Goal: Transaction & Acquisition: Download file/media

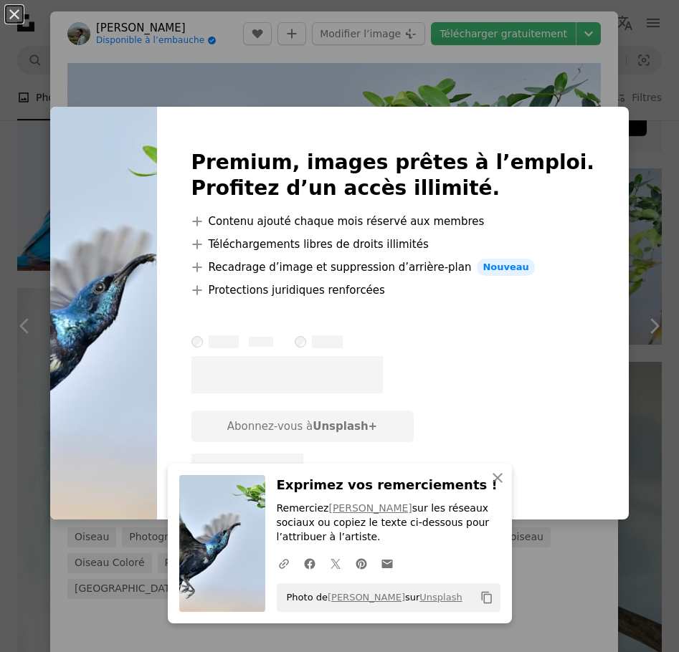
scroll to position [72, 0]
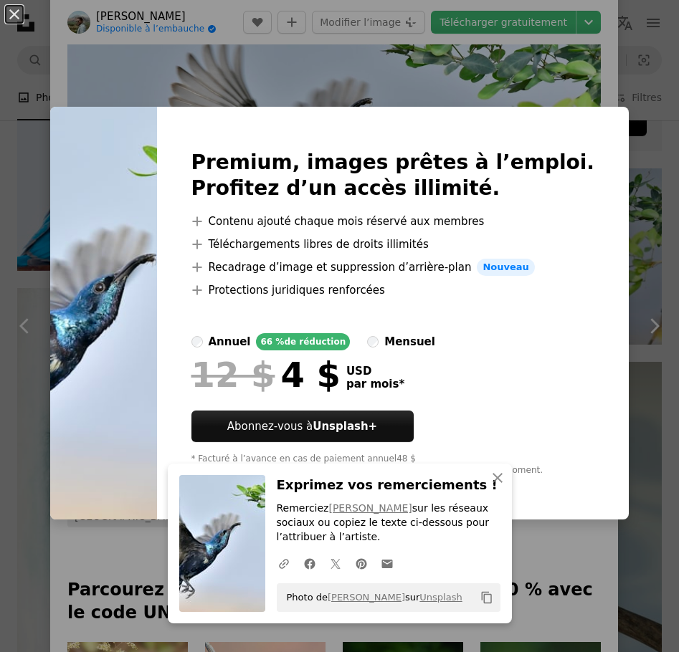
click at [543, 66] on div "An X shape Premium, images prêtes à l’emploi. Profitez d’un accès illimité. A p…" at bounding box center [339, 326] width 679 height 652
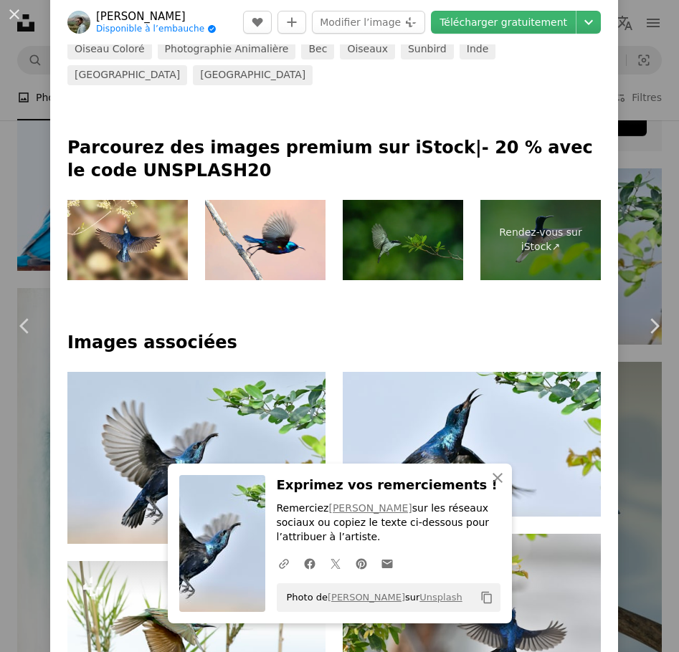
scroll to position [717, 0]
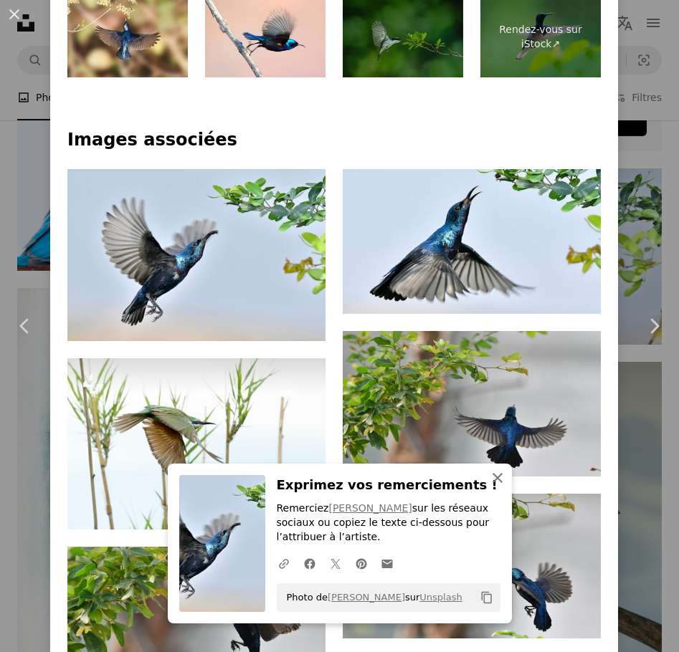
click at [490, 486] on icon "An X shape" at bounding box center [497, 477] width 17 height 17
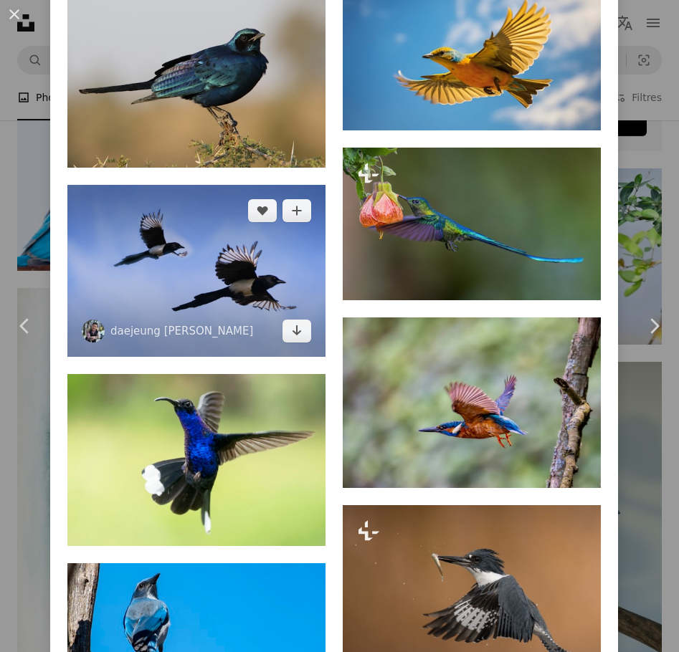
scroll to position [2509, 0]
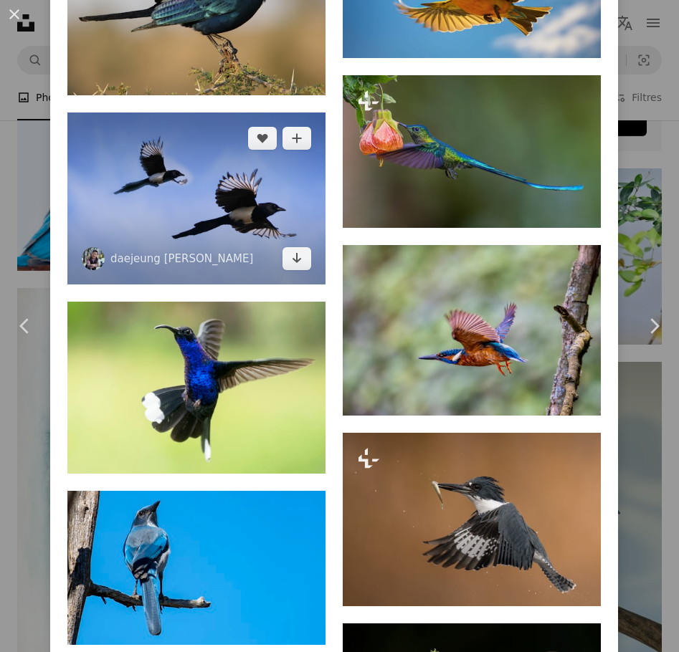
click at [166, 163] on img at bounding box center [196, 199] width 258 height 172
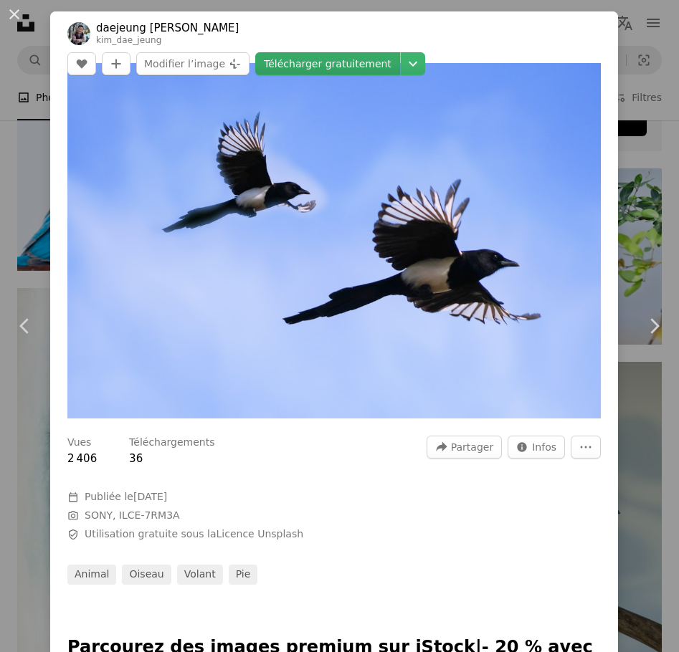
click at [400, 52] on link "Télécharger gratuitement" at bounding box center [327, 63] width 145 height 23
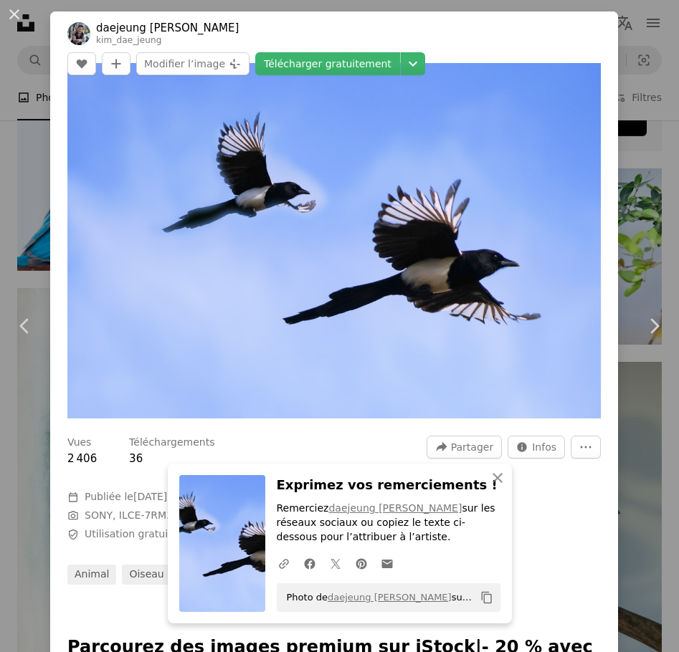
click at [629, 90] on div "An X shape Chevron left Chevron right daejeung Kim kim_dae_jeung A heart A plus…" at bounding box center [339, 326] width 679 height 652
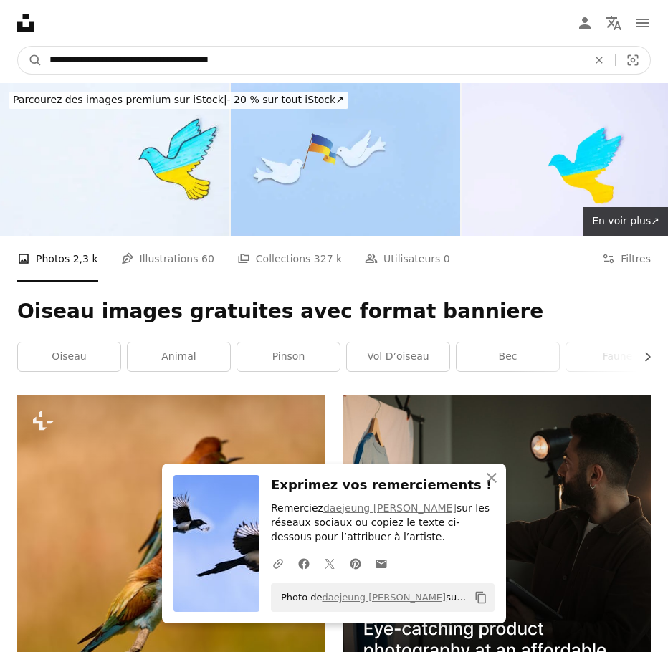
click at [296, 54] on input "**********" at bounding box center [312, 60] width 541 height 27
drag, startPoint x: 296, startPoint y: 54, endPoint x: 127, endPoint y: 65, distance: 169.5
click at [127, 65] on input "**********" at bounding box center [312, 60] width 541 height 27
type input "**********"
click button "A magnifying glass" at bounding box center [30, 60] width 24 height 27
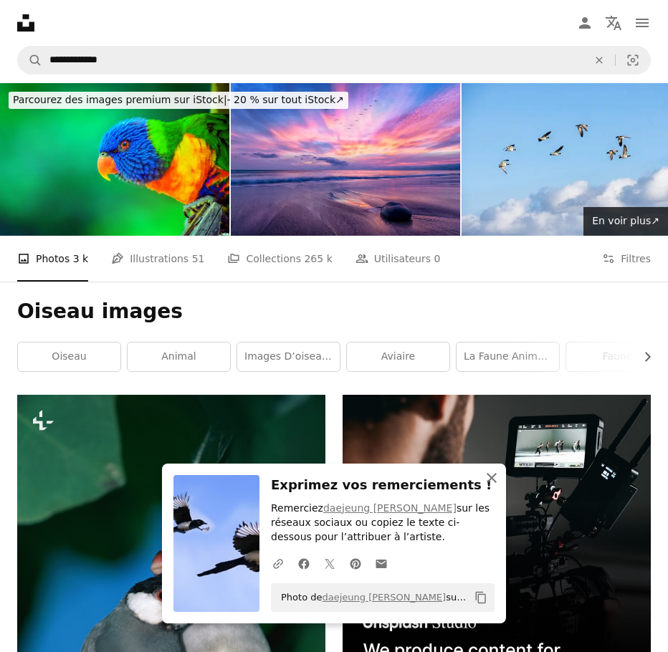
drag, startPoint x: 488, startPoint y: 480, endPoint x: 482, endPoint y: 472, distance: 10.2
click at [488, 479] on icon "An X shape" at bounding box center [491, 477] width 17 height 17
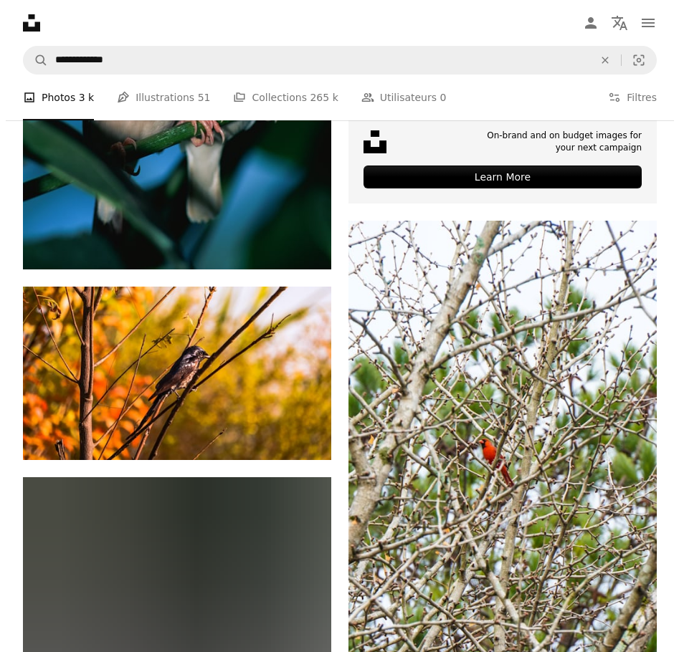
scroll to position [573, 0]
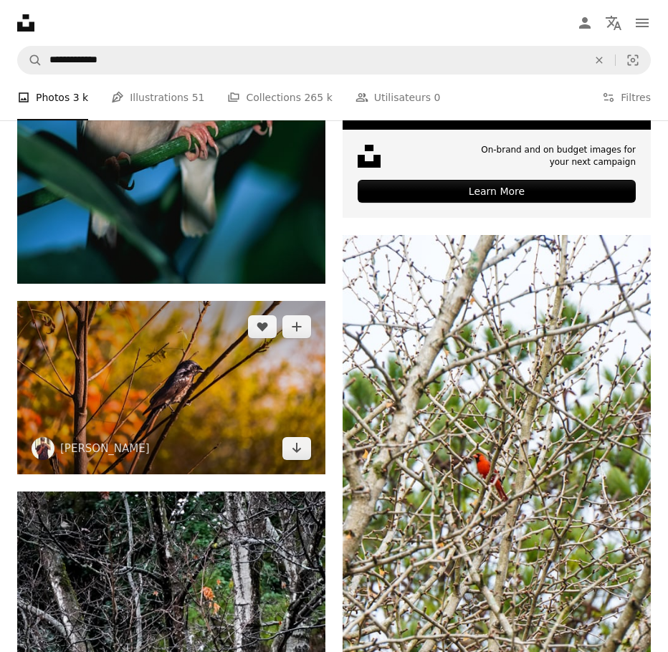
click at [230, 428] on img at bounding box center [171, 387] width 308 height 173
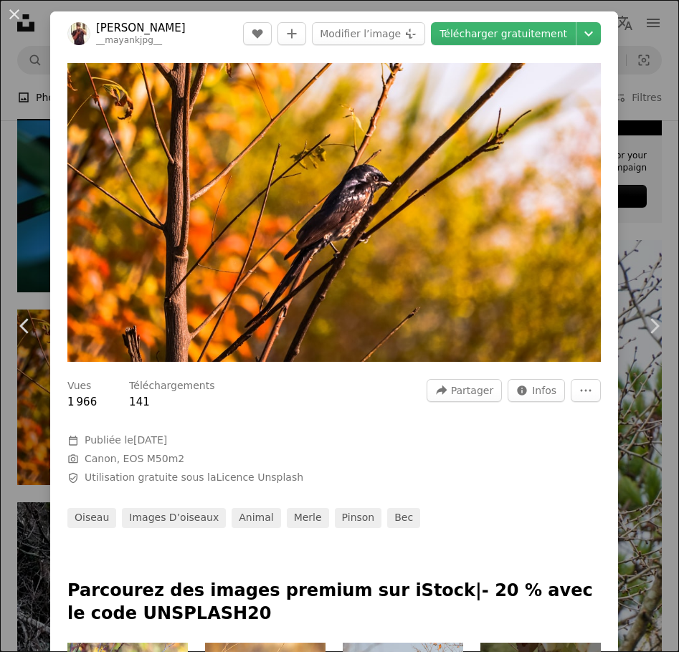
click at [644, 128] on div "An X shape Chevron left Chevron right [PERSON_NAME] __mayankjpg__ A heart A plu…" at bounding box center [339, 326] width 679 height 652
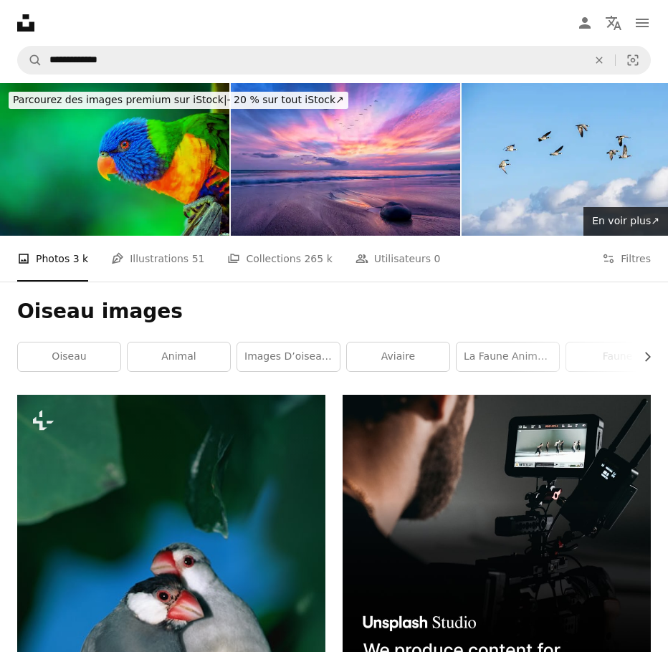
click at [54, 183] on img at bounding box center [114, 159] width 229 height 153
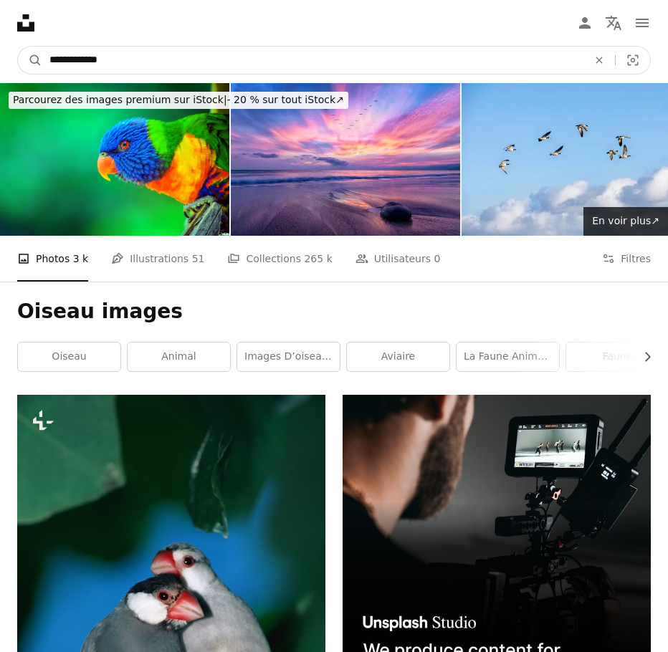
click at [338, 59] on input "**********" at bounding box center [312, 60] width 541 height 27
click at [18, 47] on button "A magnifying glass" at bounding box center [30, 60] width 24 height 27
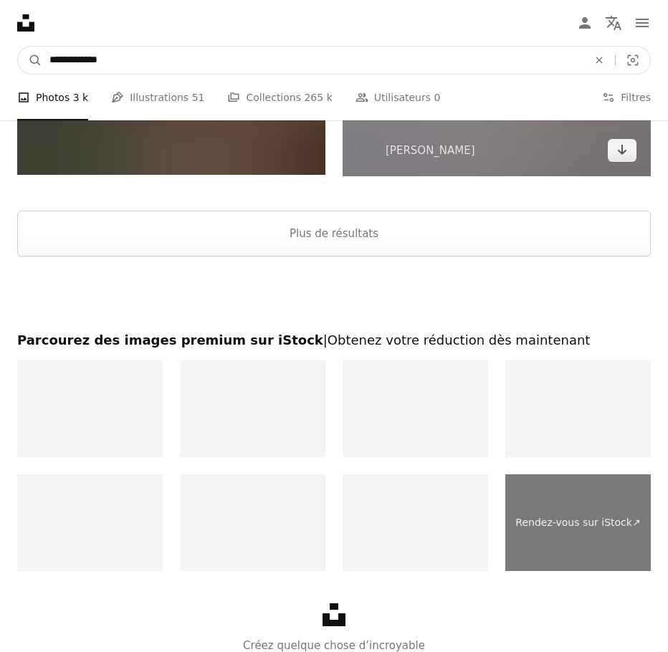
scroll to position [4586, 0]
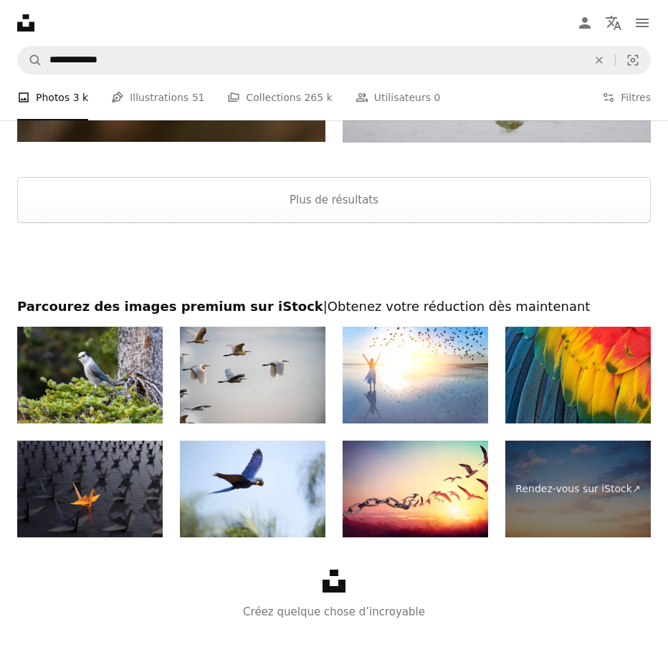
click at [241, 385] on img at bounding box center [253, 375] width 146 height 97
